Goal: Task Accomplishment & Management: Use online tool/utility

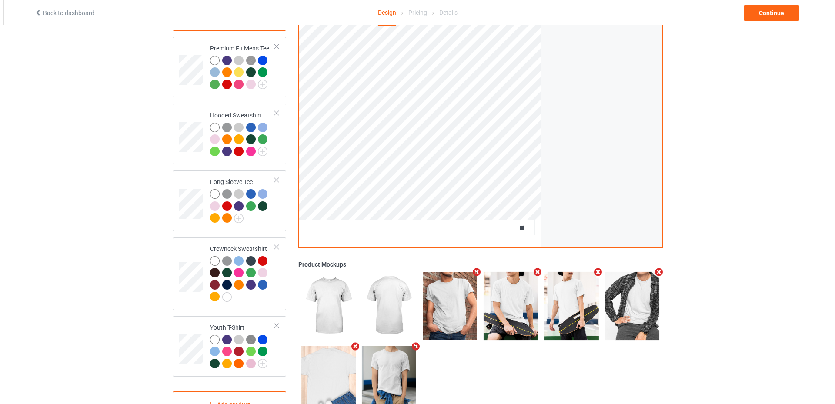
scroll to position [165, 0]
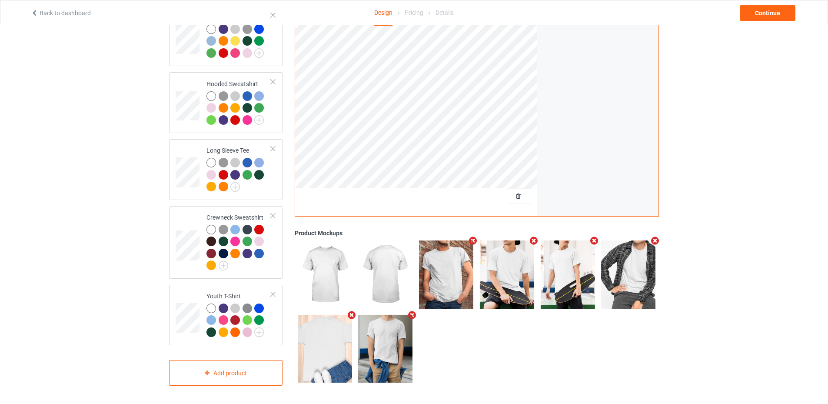
click at [653, 241] on icon "Remove mockup" at bounding box center [655, 241] width 11 height 9
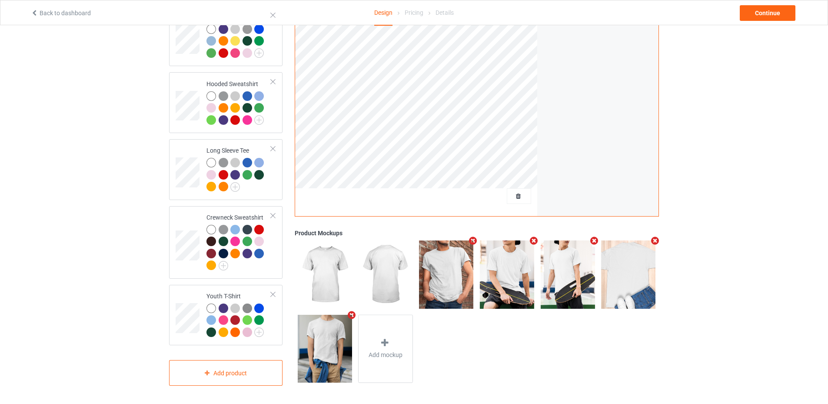
click at [656, 240] on icon "Remove mockup" at bounding box center [655, 240] width 11 height 9
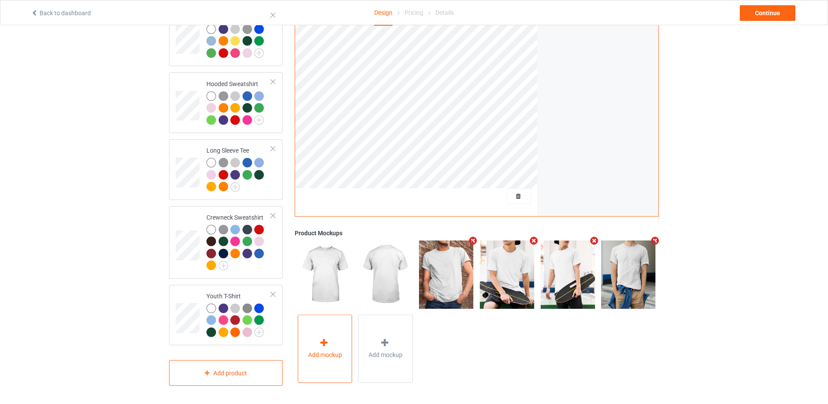
click at [331, 347] on div at bounding box center [325, 344] width 12 height 13
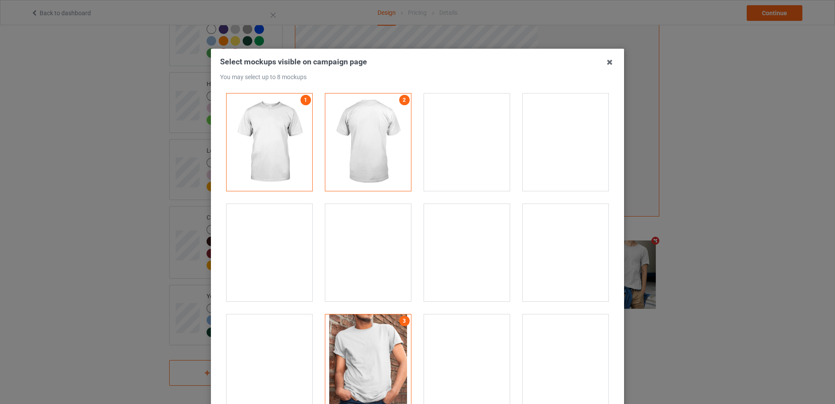
scroll to position [43, 0]
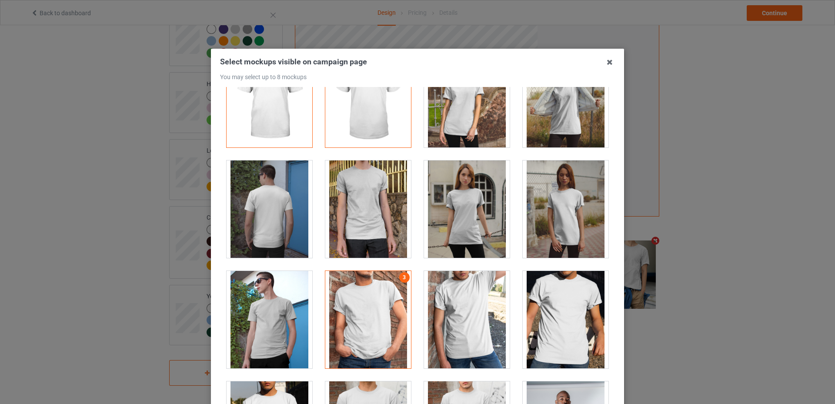
click at [532, 301] on div at bounding box center [566, 319] width 86 height 97
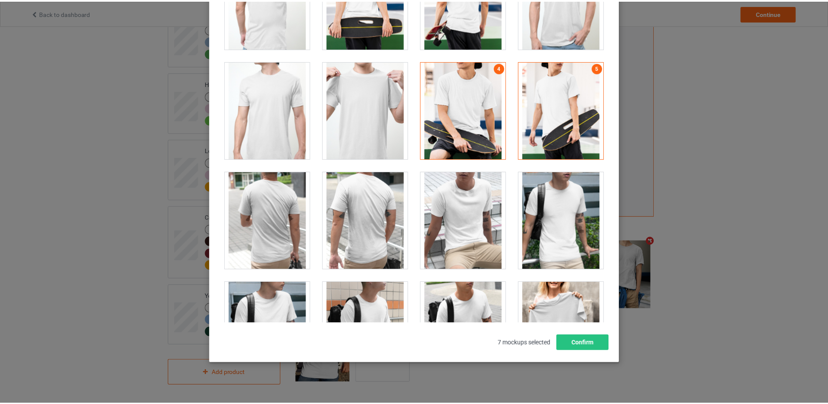
scroll to position [2217, 0]
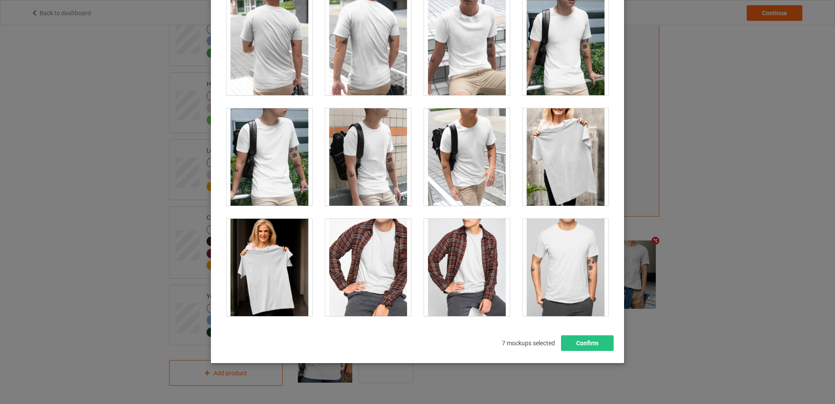
click at [543, 240] on div at bounding box center [566, 267] width 86 height 97
click at [595, 340] on button "Confirm" at bounding box center [587, 343] width 53 height 16
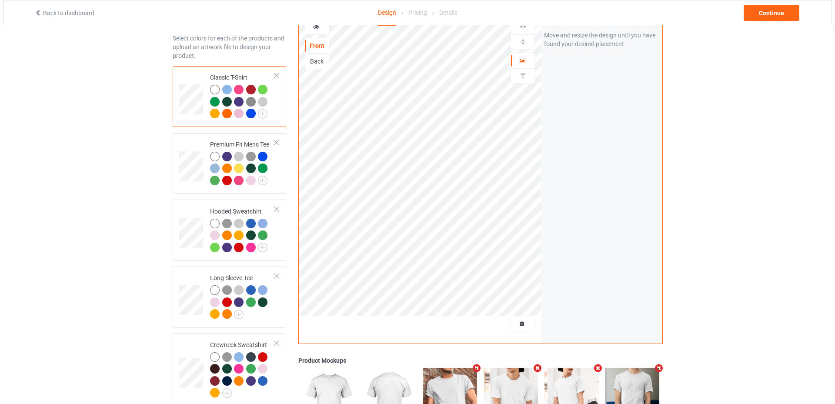
scroll to position [0, 0]
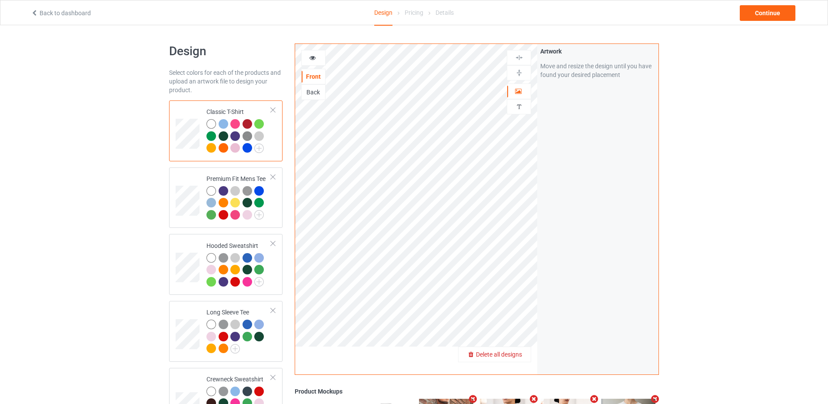
click at [515, 353] on span "Delete all designs" at bounding box center [499, 354] width 46 height 7
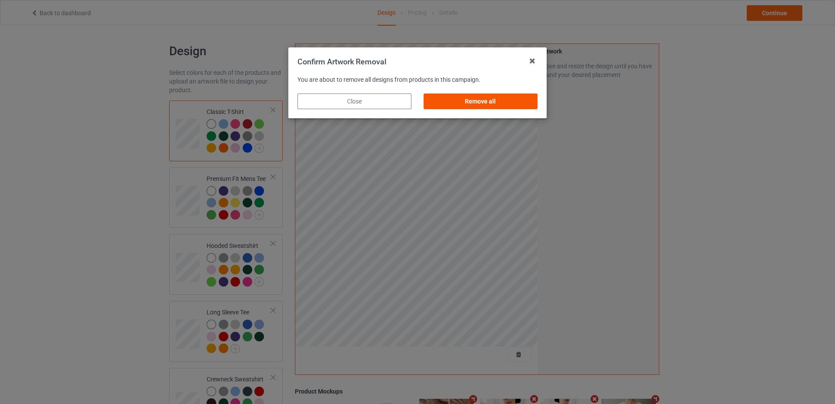
click at [457, 100] on div "Remove all" at bounding box center [480, 101] width 114 height 16
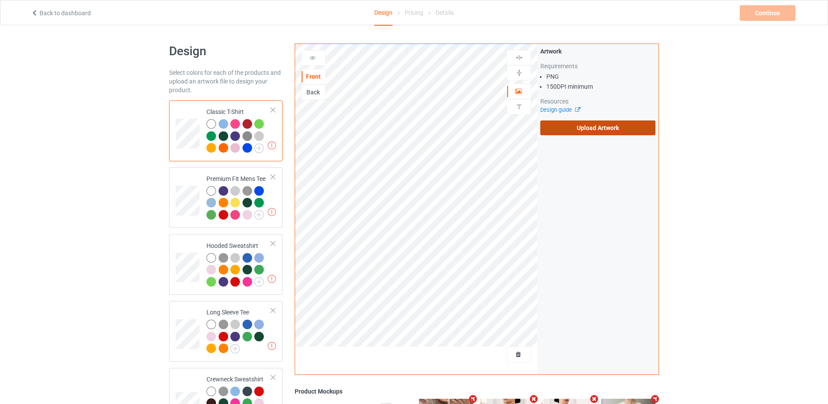
click at [593, 129] on label "Upload Artwork" at bounding box center [597, 127] width 115 height 15
click at [0, 0] on input "Upload Artwork" at bounding box center [0, 0] width 0 height 0
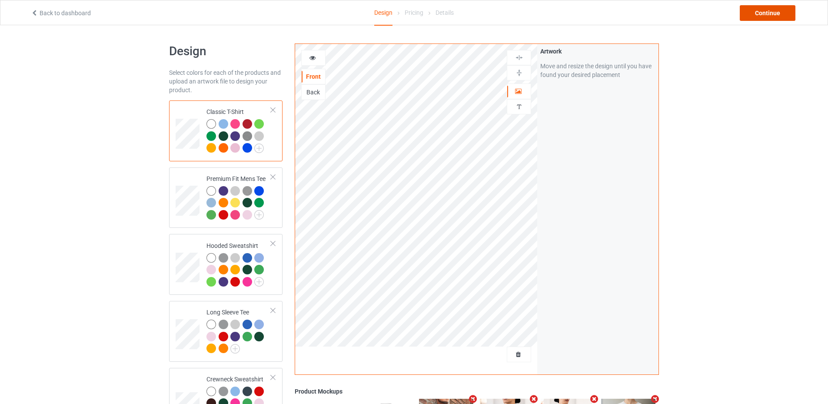
click at [767, 17] on div "Continue" at bounding box center [768, 13] width 56 height 16
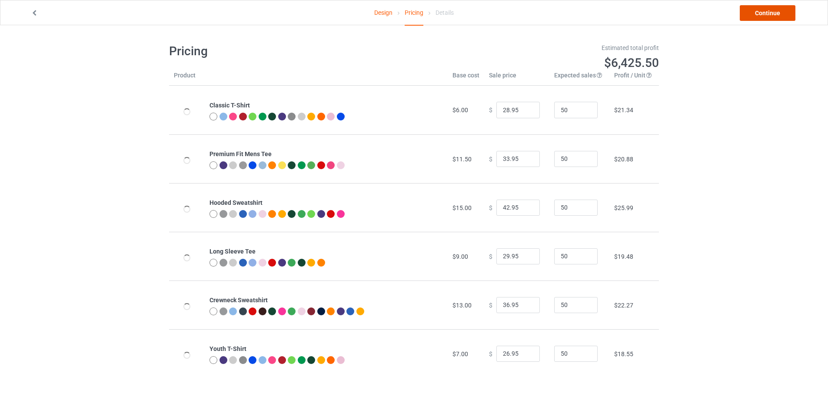
click at [762, 16] on link "Continue" at bounding box center [768, 13] width 56 height 16
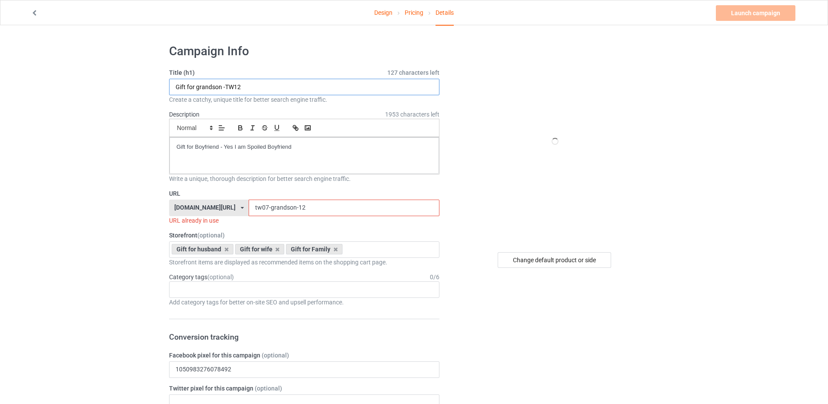
click at [214, 83] on input "Gift for grandson -TW12" at bounding box center [304, 87] width 270 height 17
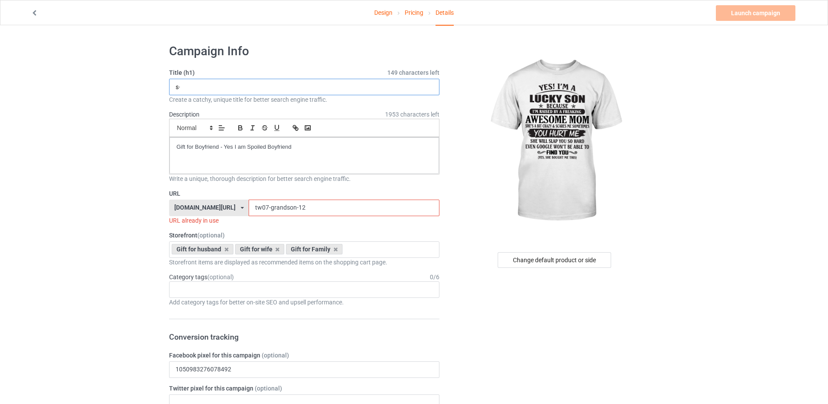
type input "s"
type input "SUN-SON"
click at [256, 211] on input "tw07-grandson-12" at bounding box center [344, 208] width 190 height 17
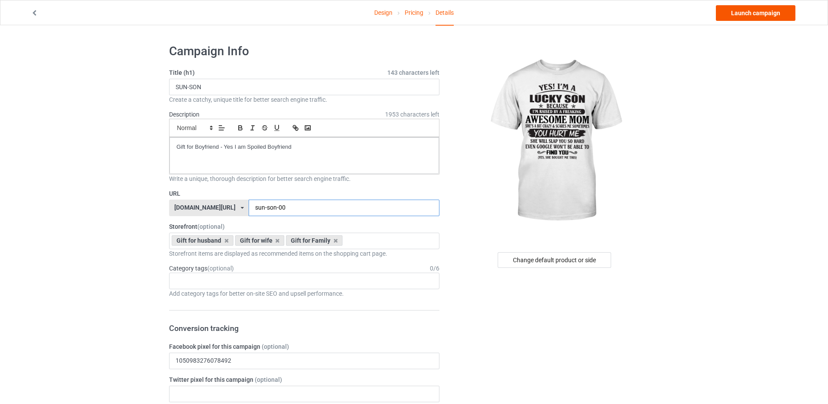
type input "sun-son-00"
click at [752, 17] on link "Launch campaign" at bounding box center [756, 13] width 80 height 16
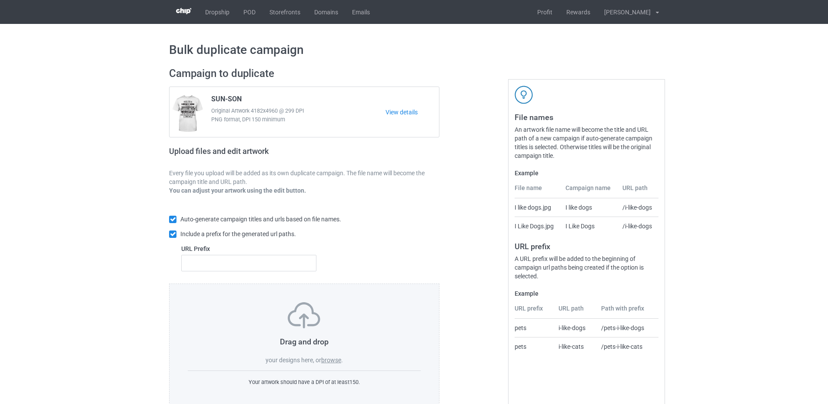
click at [330, 362] on label "browse" at bounding box center [331, 359] width 20 height 7
click at [0, 0] on input "browse" at bounding box center [0, 0] width 0 height 0
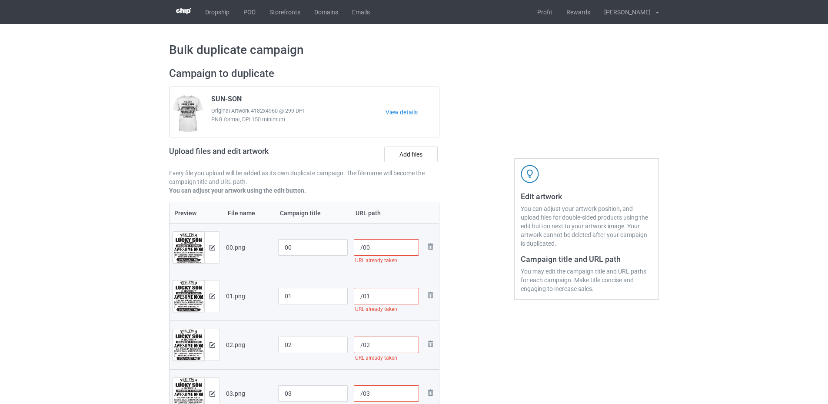
click at [363, 245] on input "/00" at bounding box center [387, 247] width 66 height 17
type input "/sku08-lkson-00"
drag, startPoint x: 397, startPoint y: 249, endPoint x: 364, endPoint y: 249, distance: 33.5
click at [364, 249] on input "/sku08-lkson-00" at bounding box center [387, 247] width 66 height 17
drag, startPoint x: 363, startPoint y: 295, endPoint x: 364, endPoint y: 306, distance: 11.0
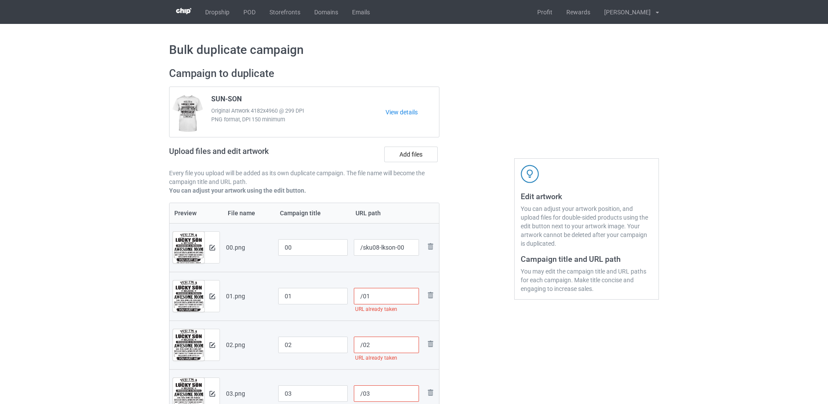
click at [363, 296] on input "/01" at bounding box center [387, 296] width 66 height 17
paste input "sku08-lkson-"
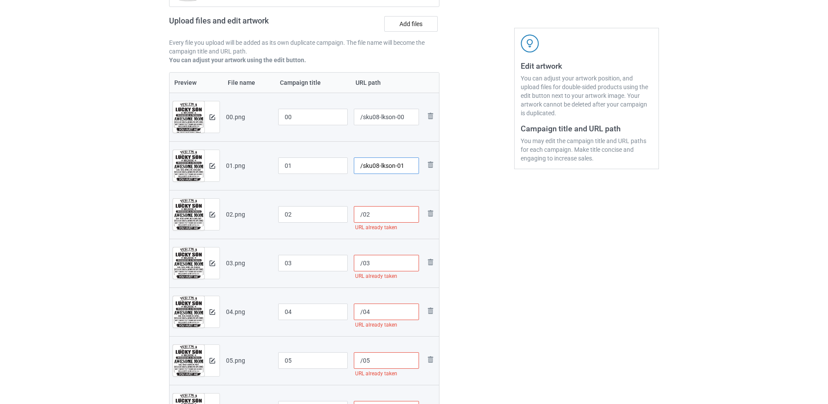
type input "/sku08-lkson-01"
click at [362, 210] on input "/02" at bounding box center [387, 214] width 66 height 17
paste input "sku08-lkson-"
type input "/sku08-lkson-02"
click at [364, 261] on input "/03" at bounding box center [387, 263] width 66 height 17
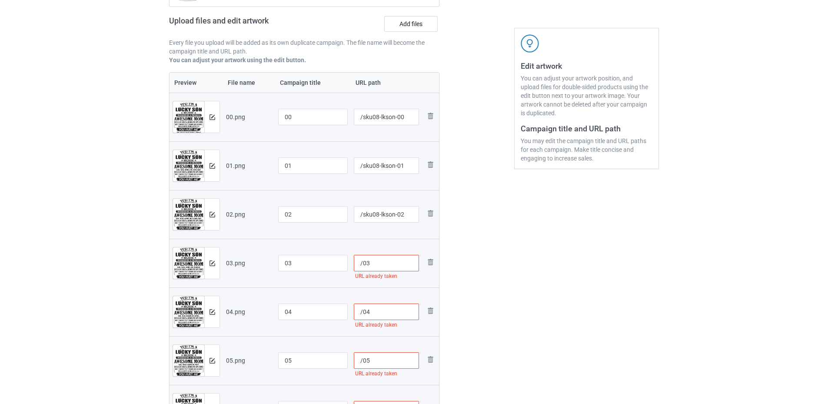
click at [363, 262] on input "/03" at bounding box center [387, 263] width 66 height 17
paste input "sku08-lkson-"
type input "/sku08-lkson-03"
click at [364, 308] on input "/04" at bounding box center [387, 311] width 66 height 17
paste input "sku08-lkson-"
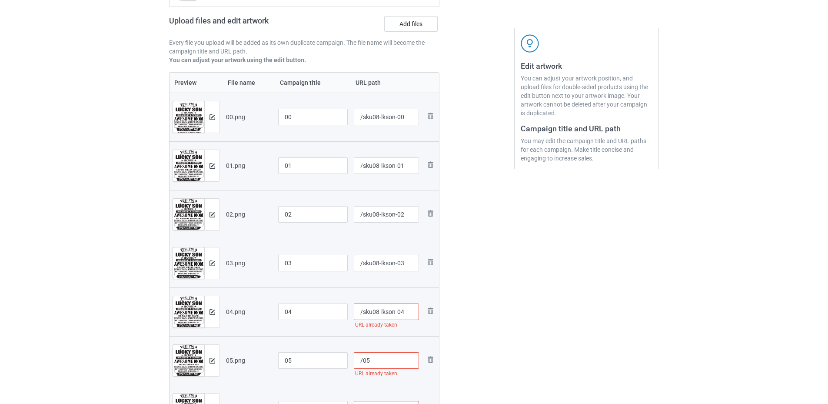
type input "/sku08-lkson-04"
click at [362, 359] on input "/05" at bounding box center [387, 360] width 66 height 17
paste input "sku08-lkson-"
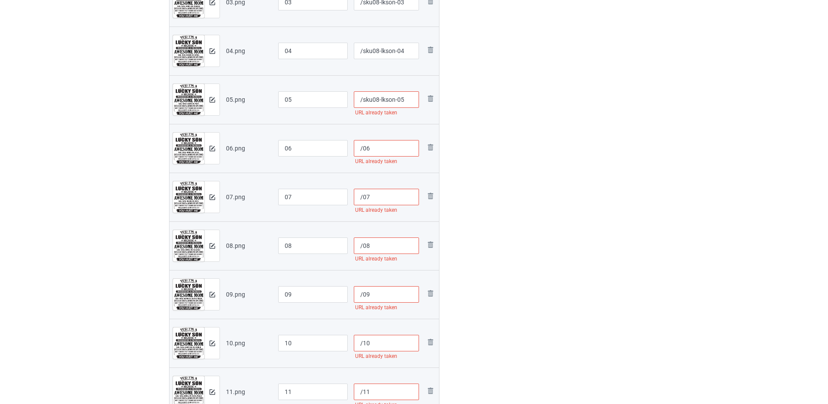
type input "/sku08-lkson-05"
click at [363, 149] on input "/06" at bounding box center [387, 148] width 66 height 17
paste input "sku08-lkson-"
type input "/sku08-lkson-06"
click at [364, 201] on input "/07" at bounding box center [387, 197] width 66 height 17
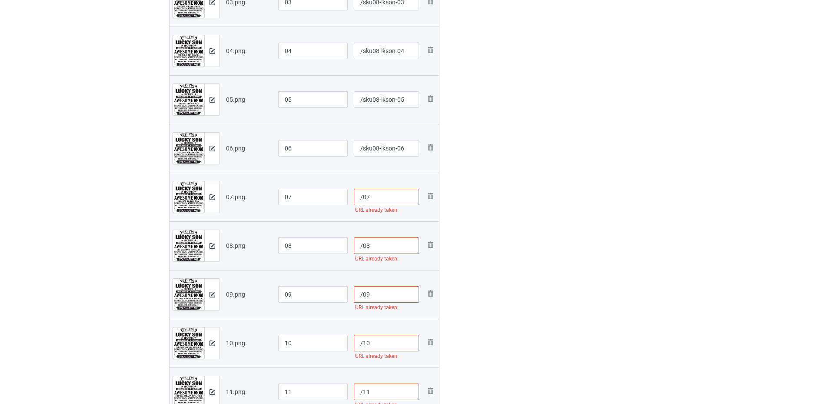
paste input "sku08-lkson-"
type input "/sku08-lkson-07"
drag, startPoint x: 363, startPoint y: 243, endPoint x: 364, endPoint y: 254, distance: 10.5
click at [363, 244] on input "/08" at bounding box center [387, 245] width 66 height 17
paste input "sku08-lkson-"
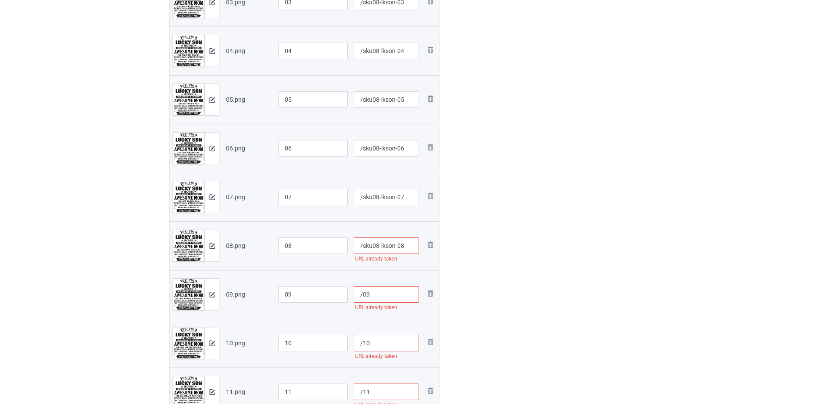
type input "/sku08-lkson-08"
click at [363, 295] on input "/09" at bounding box center [387, 294] width 66 height 17
paste input "sku08-lkson-"
type input "/sku08-lkson-09"
click at [363, 341] on input "/10" at bounding box center [387, 343] width 66 height 17
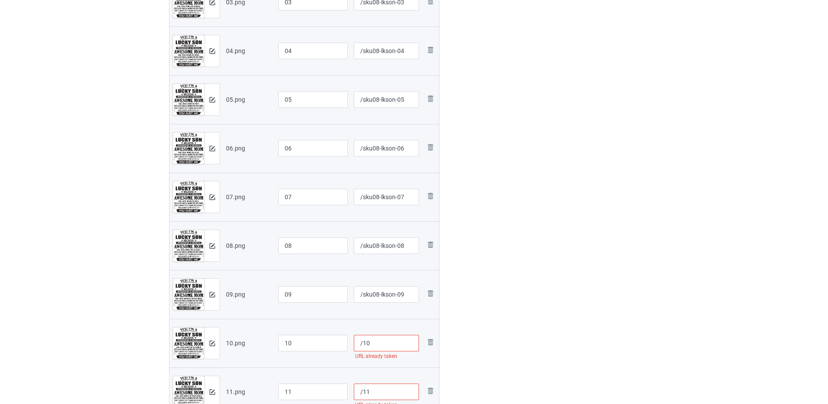
paste input "sku08-lkson-"
type input "/sku08-lkson-10"
click at [363, 387] on input "/11" at bounding box center [387, 391] width 66 height 17
paste input "sku08-lkson-"
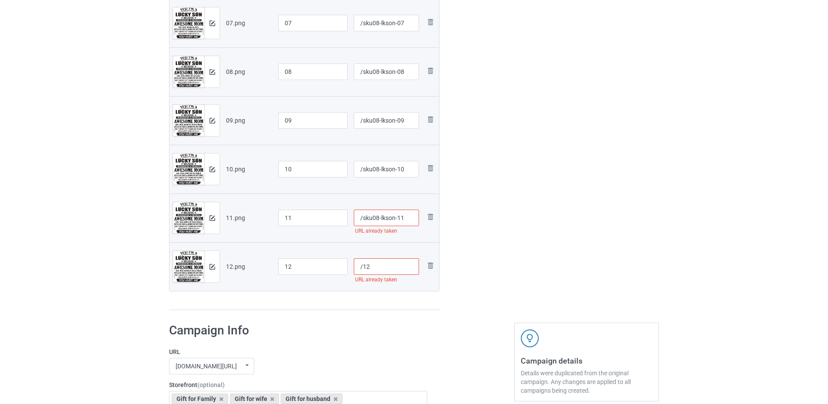
scroll to position [652, 0]
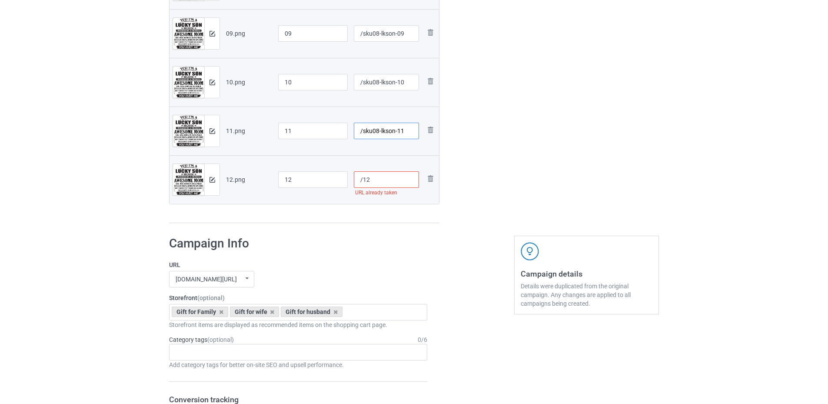
type input "/sku08-lkson-11"
click at [363, 176] on input "/12" at bounding box center [387, 179] width 66 height 17
paste input "sku08-lkson-"
type input "/sku08-lkson-12"
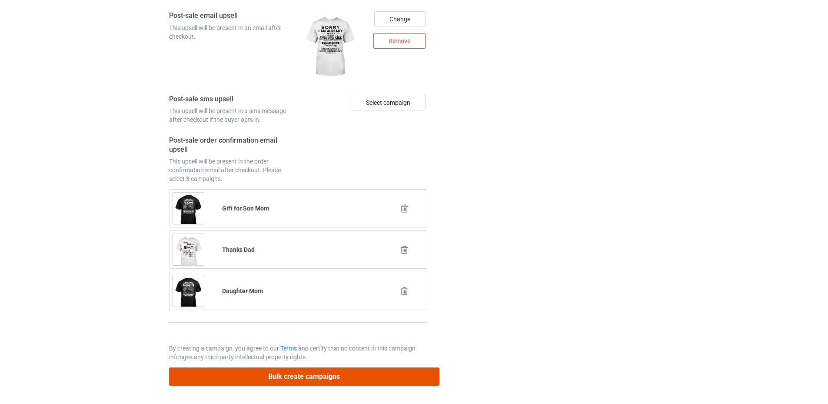
click at [326, 371] on button "Bulk create campaigns" at bounding box center [304, 376] width 270 height 18
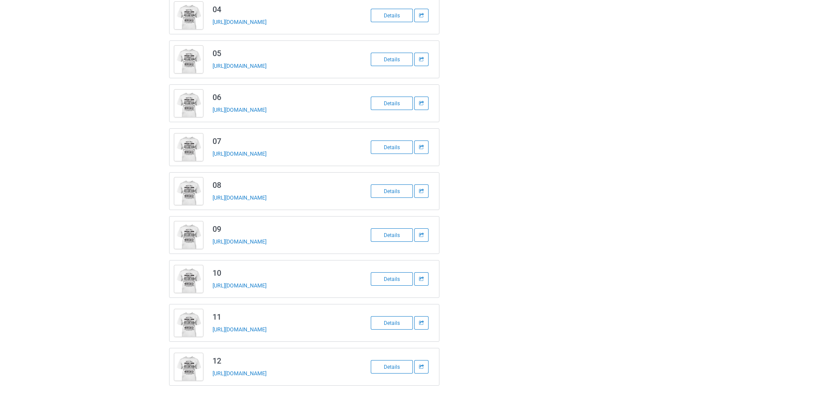
scroll to position [116, 0]
